Goal: Task Accomplishment & Management: Complete application form

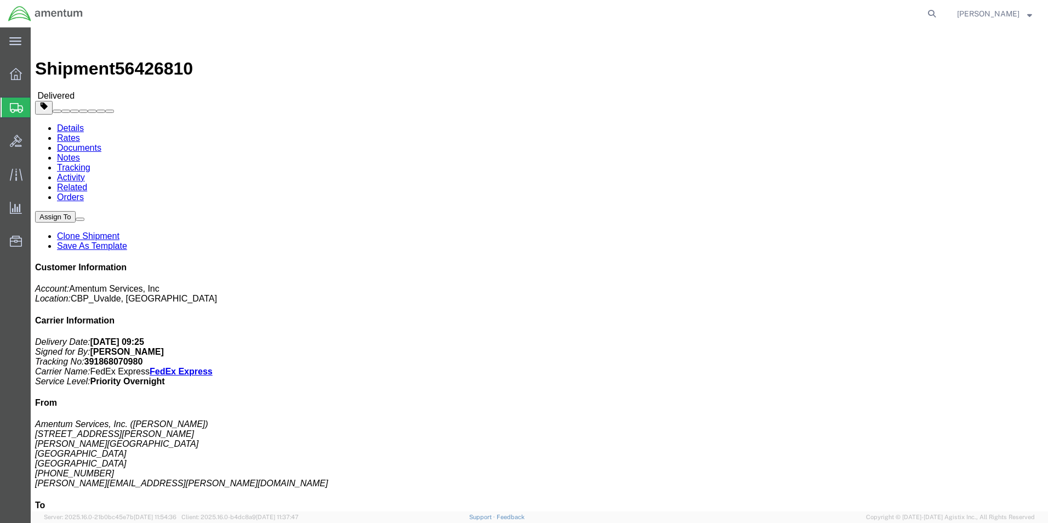
click at [0, 0] on span "Create Shipment" at bounding box center [0, 0] width 0 height 0
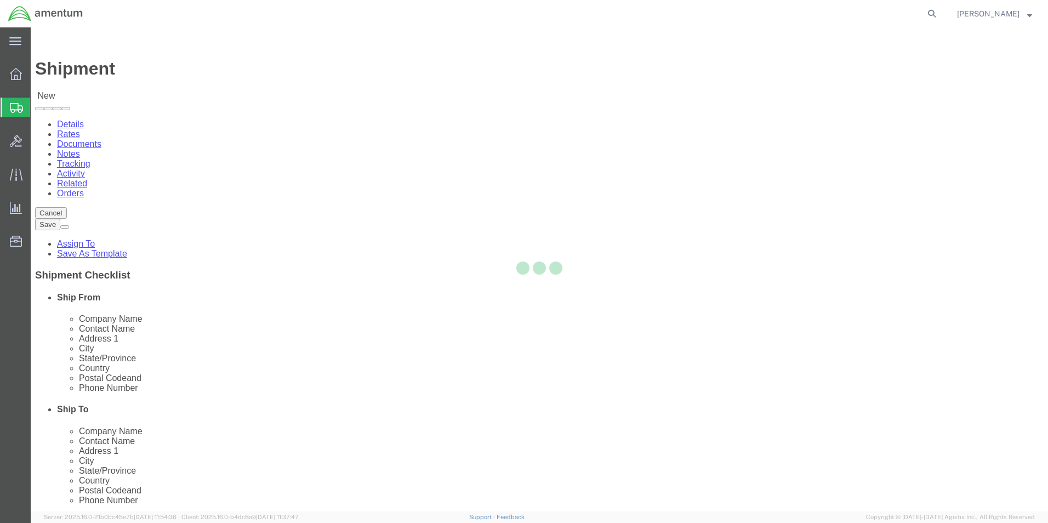
select select
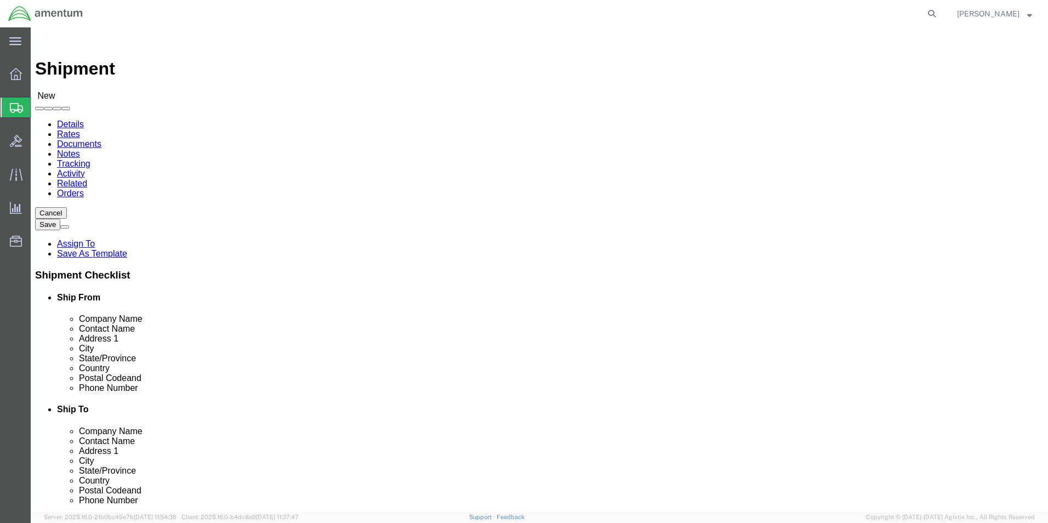
click input "text"
type input "DLR"
click p "- Amentum Services, Inc. - (DLR SUPPLY...JOHN WINN...) W. 15th St. BLDG848, Del…"
select select "TX"
type input "DLR SUPPLY...JOHN WINN..."
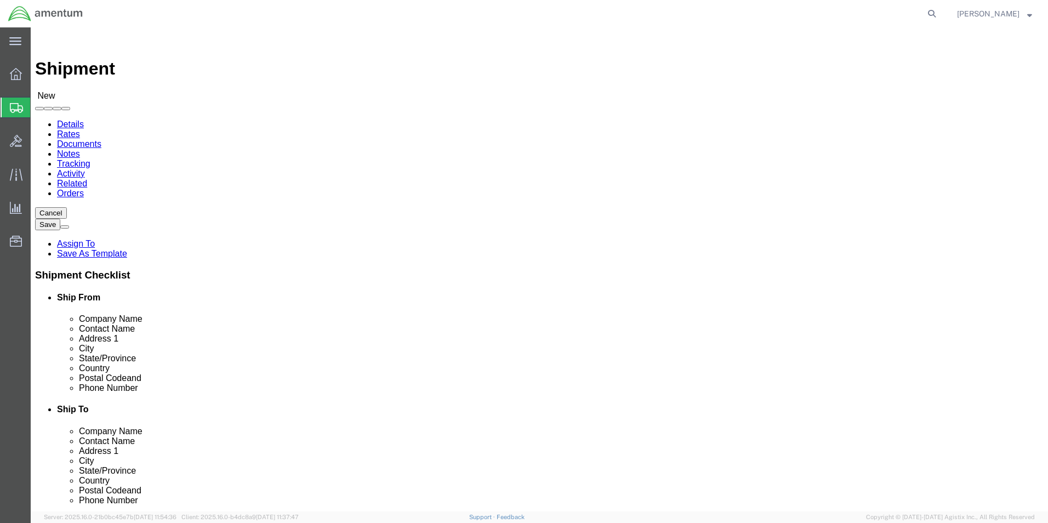
click input "text"
type input "ELP"
click p "- Amentum Services, Inc. - (ELP SUPPLY...JAMES BARRAGAN) 6812 NORTHROP RD., EL …"
select select "TX"
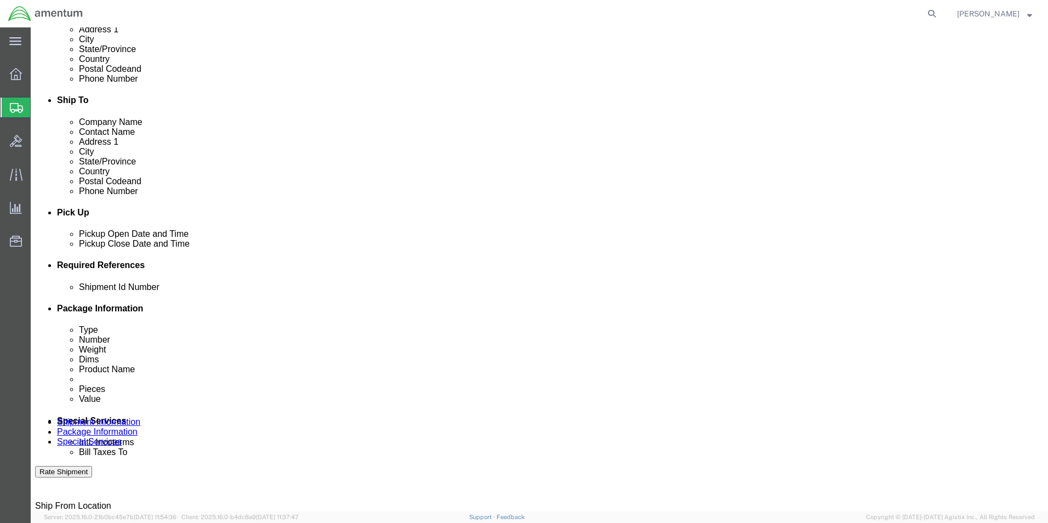
scroll to position [329, 0]
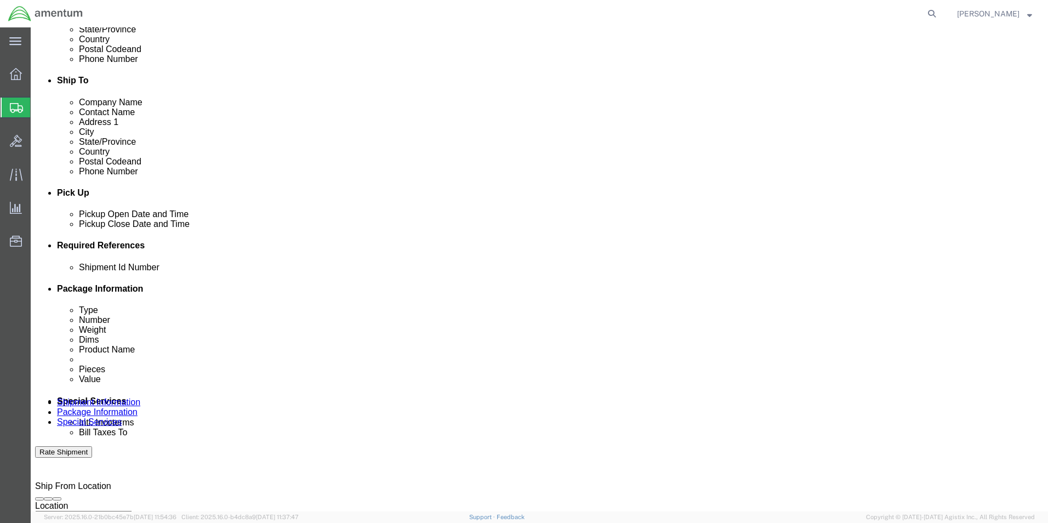
type input "ELP SUPPLY...JAMES BARRAGAN"
click input "text"
type input "STC PAPERWORK"
click div "Shipment Id Number STC PAPERWORK Select Account Type Activity ID Airline Appoin…"
click button "Add reference"
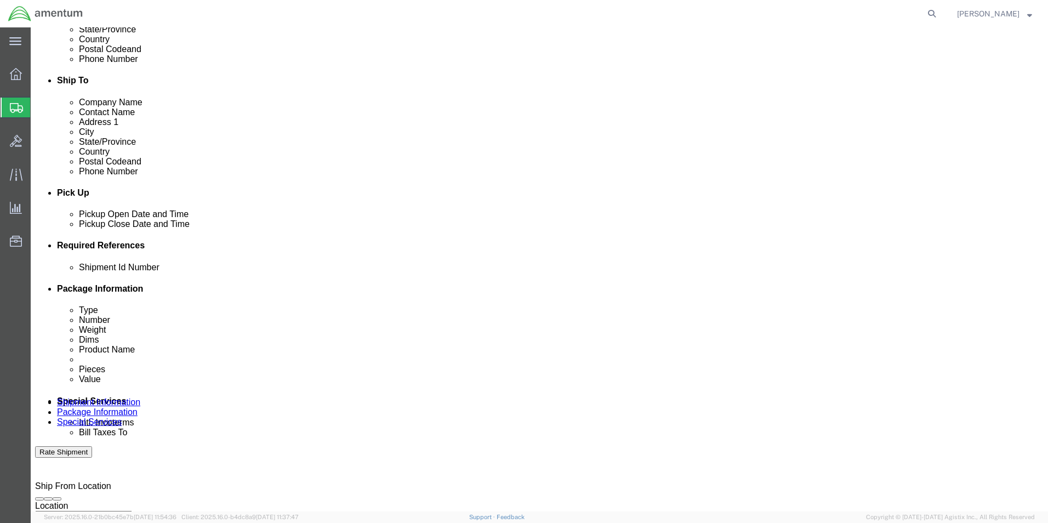
click select "Select Account Type Activity ID Airline Appointment Number ASN Batch Request # …"
select select "CUSTREF"
click select "Select Account Type Activity ID Airline Appointment Number ASN Batch Request # …"
click input "text"
type input "ATT: QC DEPT"
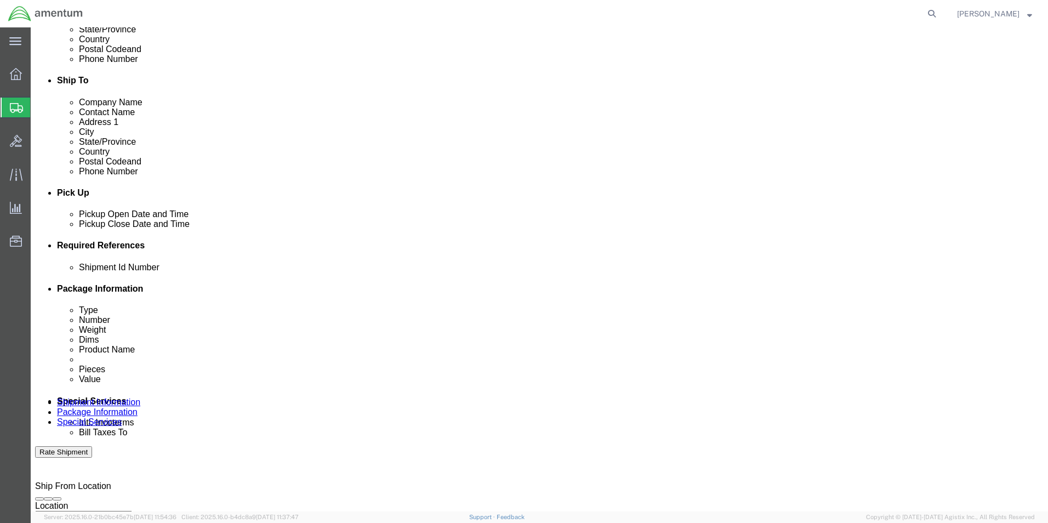
click div "Shipment Id Number STC PAPERWORK Select Account Type Activity ID Airline Appoin…"
click button "Add reference"
click select "Select Account Type Activity ID Airline Appointment Number ASN Batch Request # …"
select select "DEPT"
click select "Select Account Type Activity ID Airline Appointment Number ASN Batch Request # …"
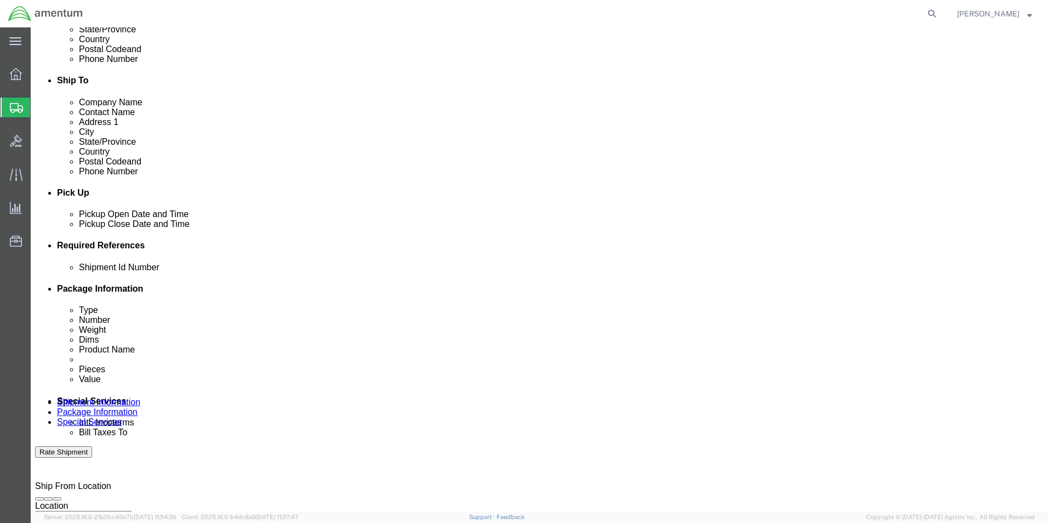
click input "text"
type input "CBP"
click div "Shipment Id Number STC PAPERWORK Select Account Type Activity ID Airline Appoin…"
click button "Add reference"
click select "Select Account Type Activity ID Airline Appointment Number ASN Batch Request # …"
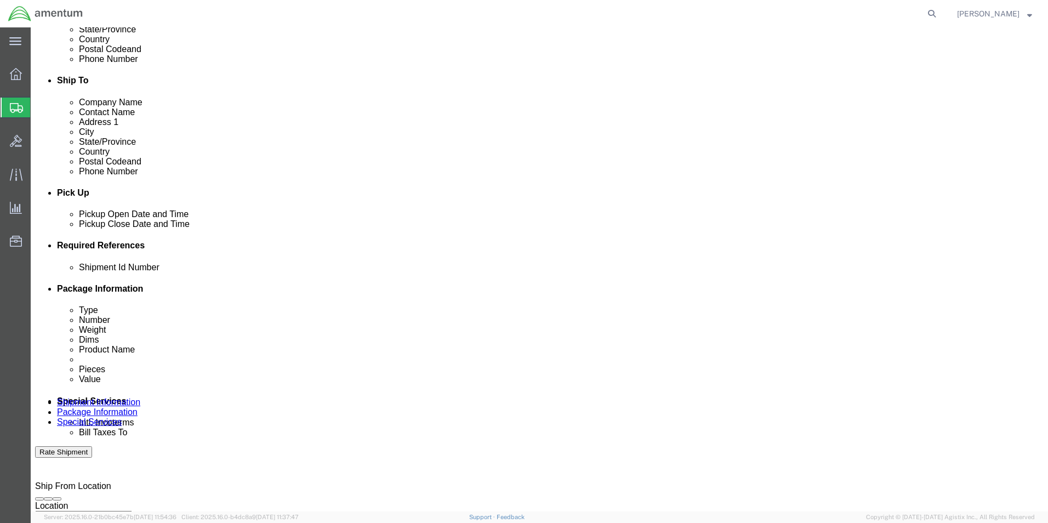
select select "PROJNUM"
click select "Select Account Type Activity ID Airline Appointment Number ASN Batch Request # …"
click input "text"
type input "6118.03.03.2219.000.UVA.0000"
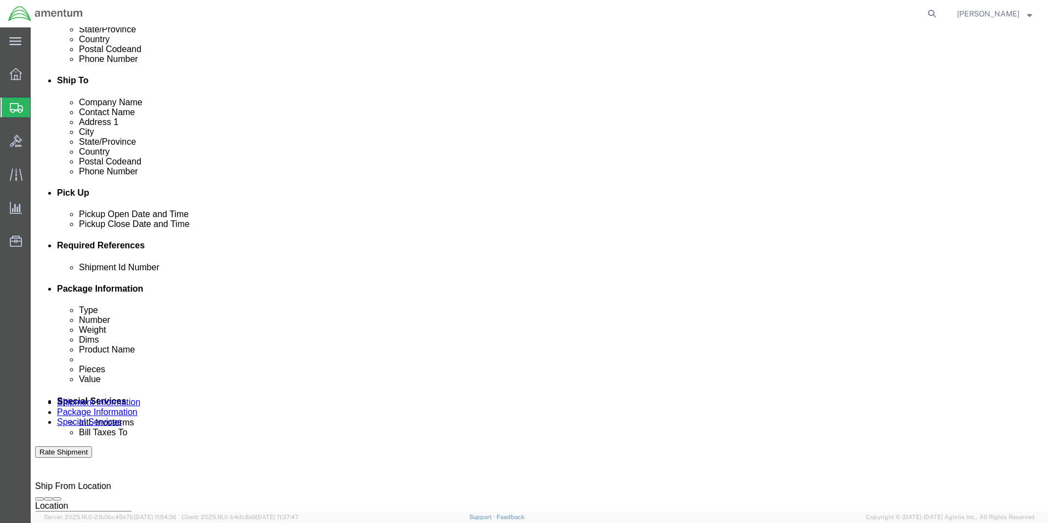
click div "Shipment Id Number STC PAPERWORK Select Account Type Activity ID Airline Appoin…"
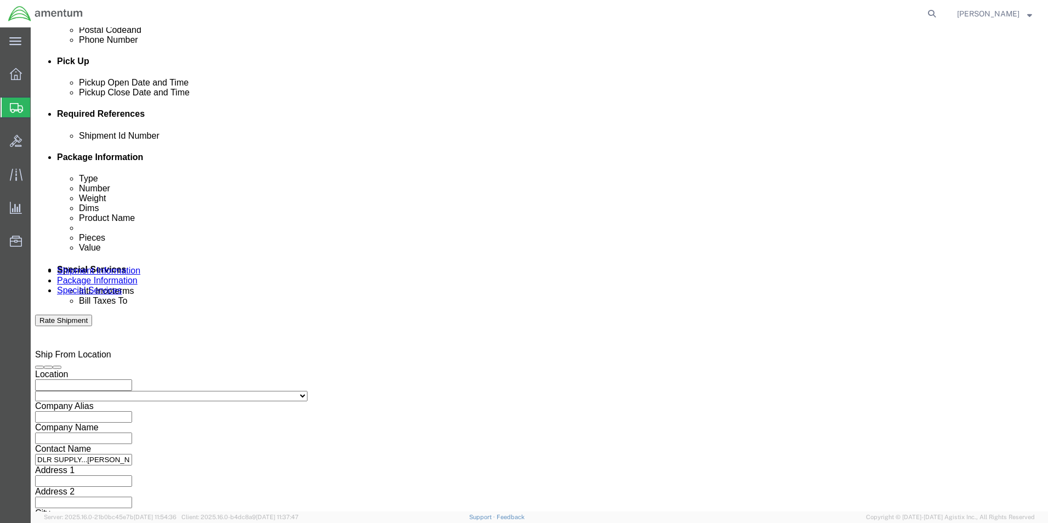
scroll to position [478, 0]
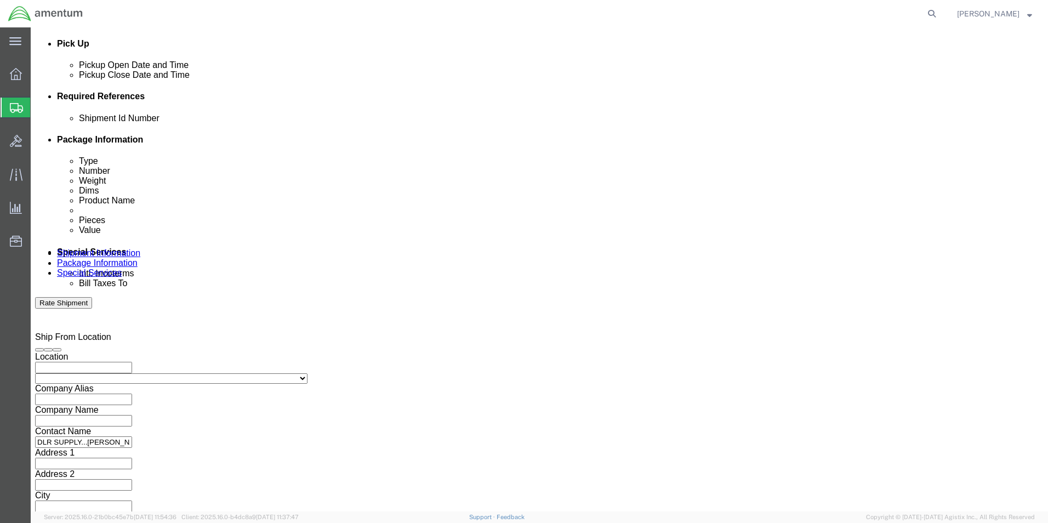
click button "Continue"
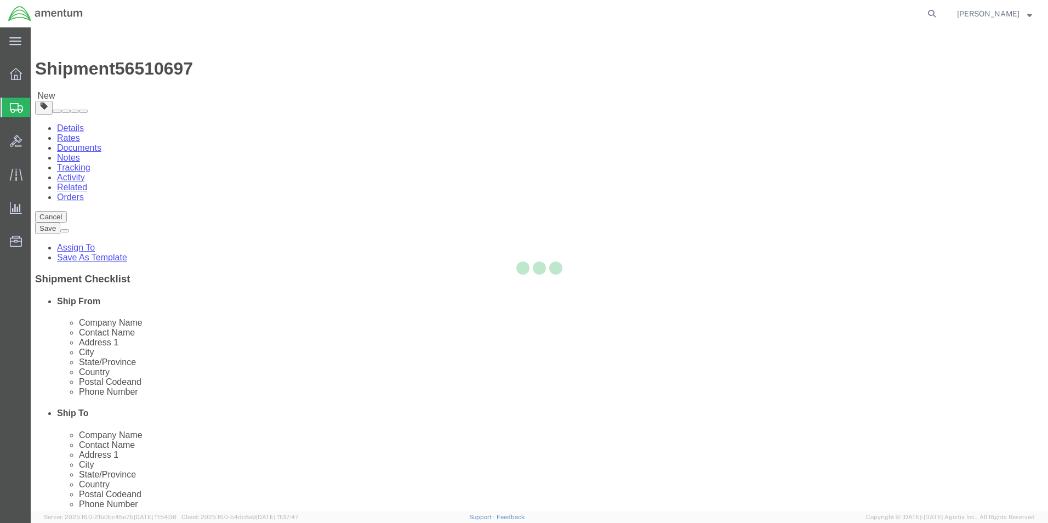
select select "CBOX"
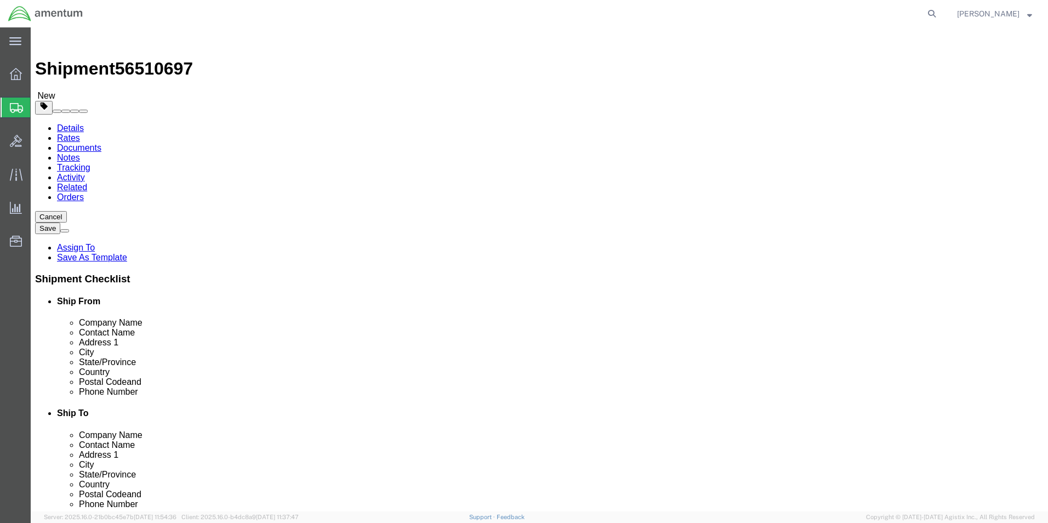
click input "text"
type input "18.00"
type input "12.00"
click input "0.00"
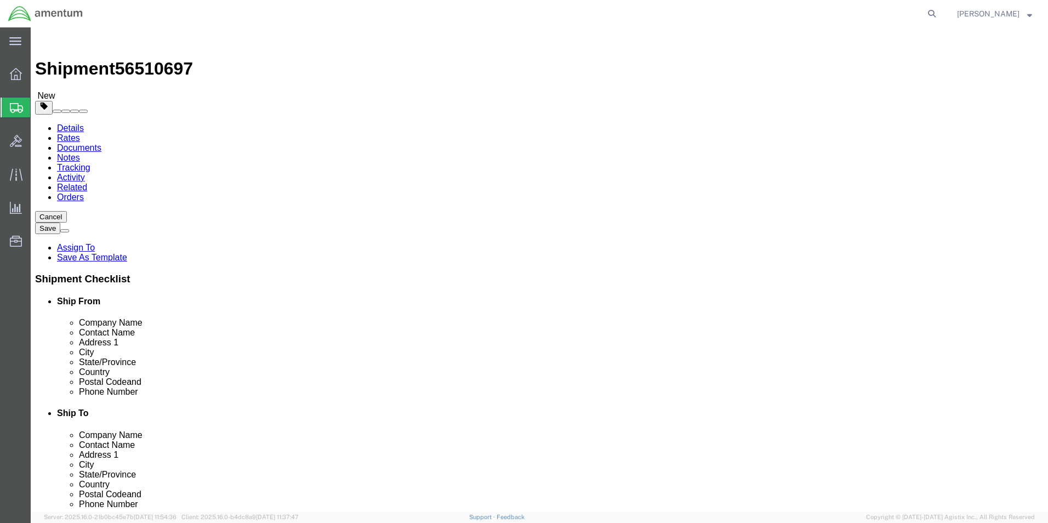
type input "0"
type input "23.00"
click ul
click span
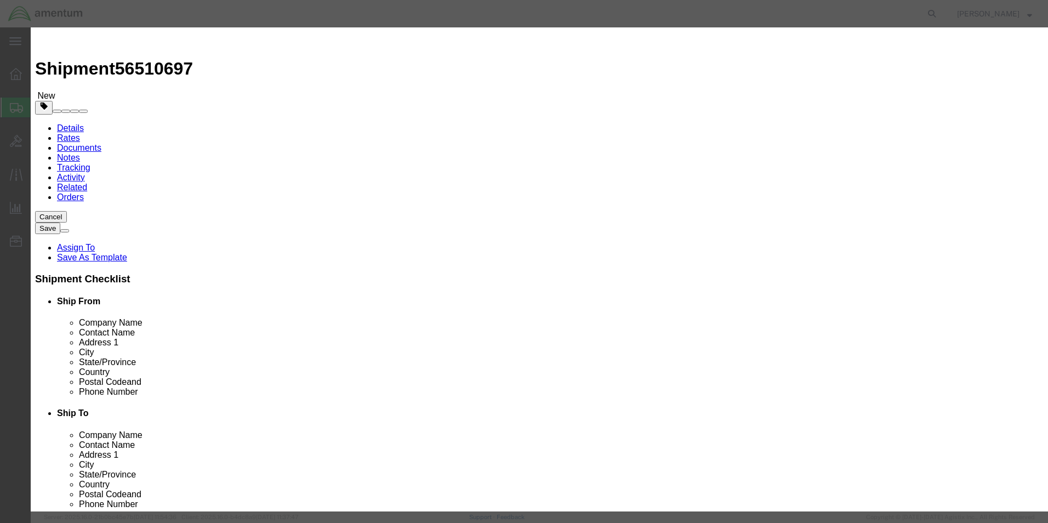
click input "text"
type input "MISC. PARTS"
select select "US"
click input "0"
type input "1.0"
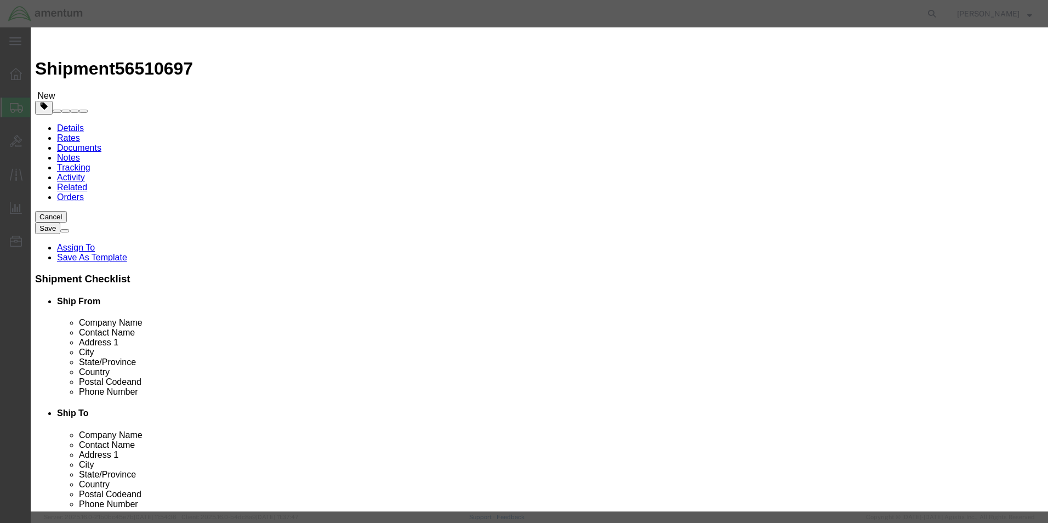
click input "text"
click input "1000.00"
type input "1"
type input "100.00"
click div "Commodity library Product Name MISC. PARTS Pieces 1.0 Select Bag Barrels 100Boa…"
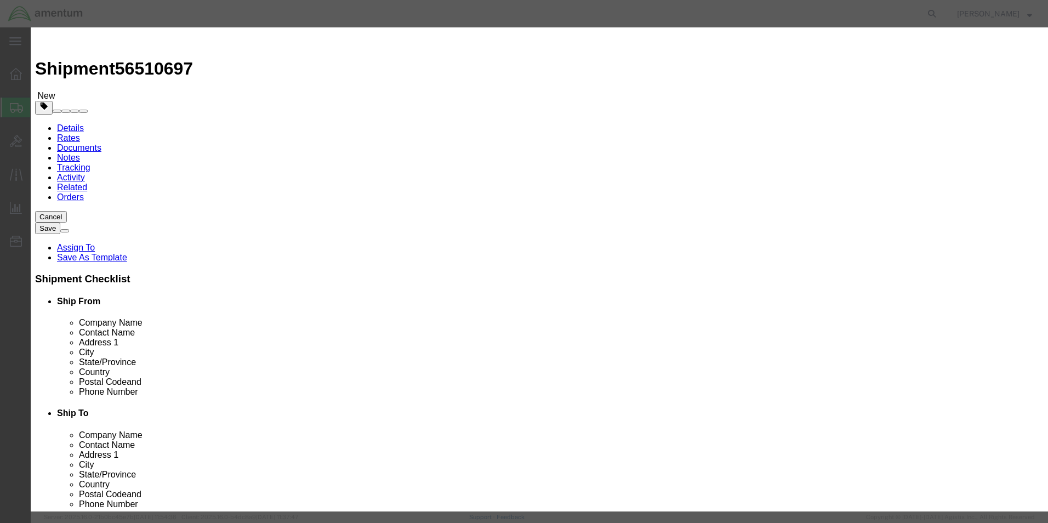
click button "Save & Close"
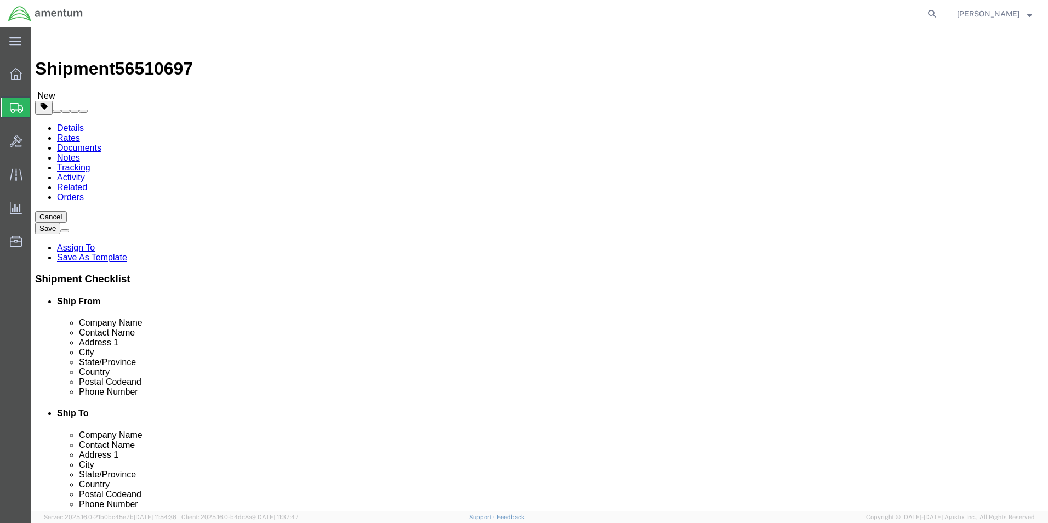
click button "Rate Shipment"
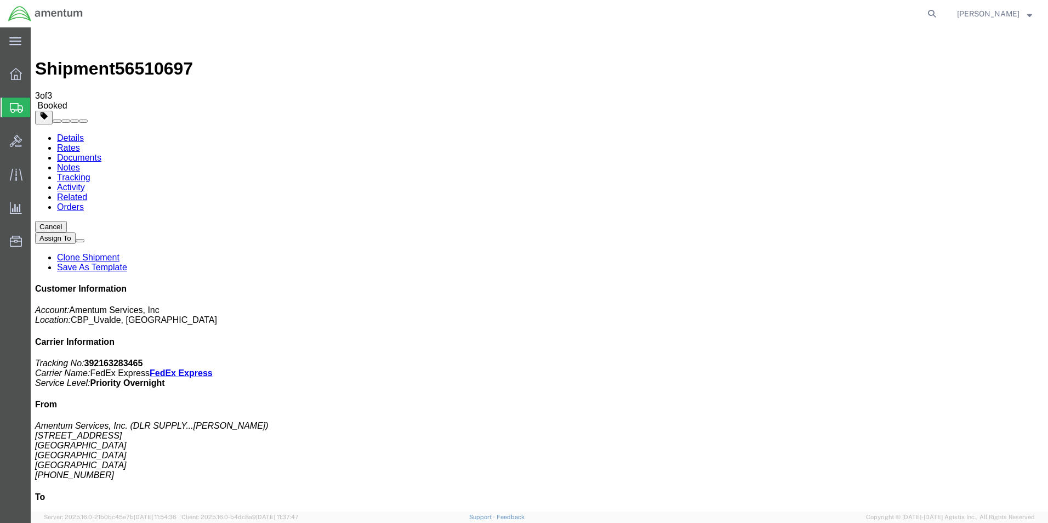
click at [1028, 12] on strong "button" at bounding box center [1030, 14] width 5 height 4
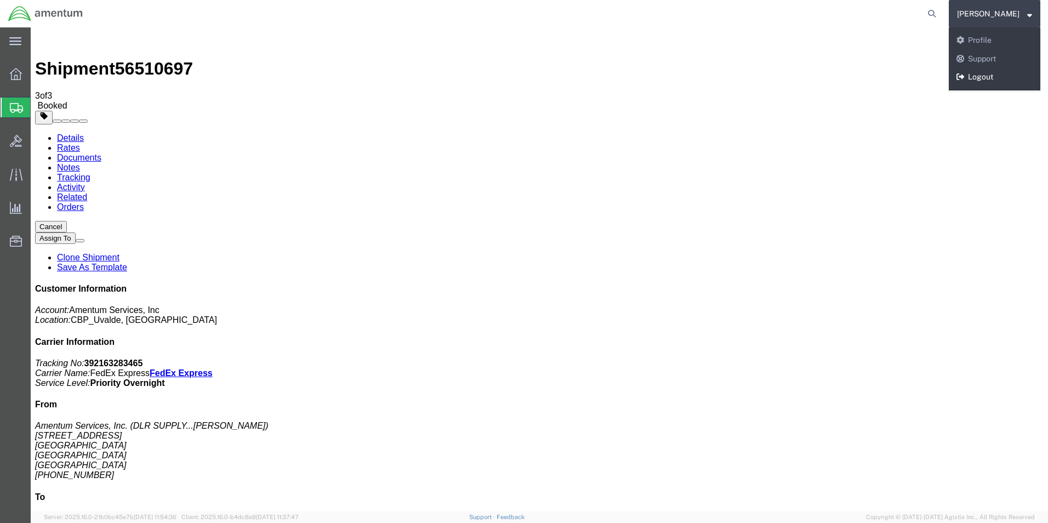
click at [987, 73] on link "Logout" at bounding box center [995, 77] width 92 height 19
